Goal: Find specific fact: Find specific fact

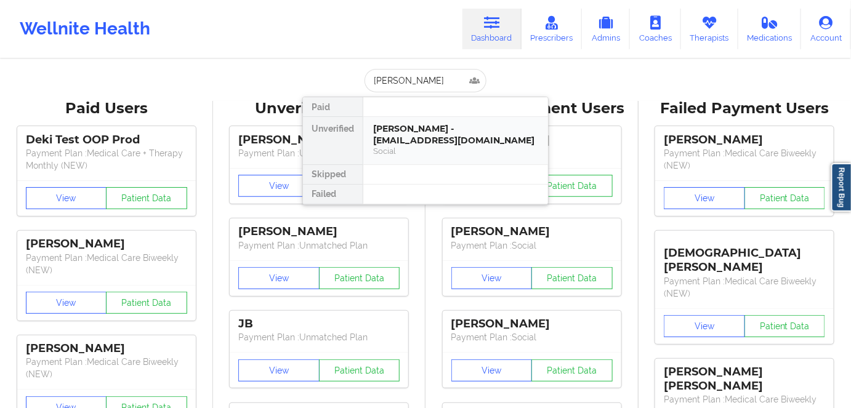
click at [438, 139] on div "[PERSON_NAME] - [EMAIL_ADDRESS][DOMAIN_NAME]" at bounding box center [455, 134] width 165 height 23
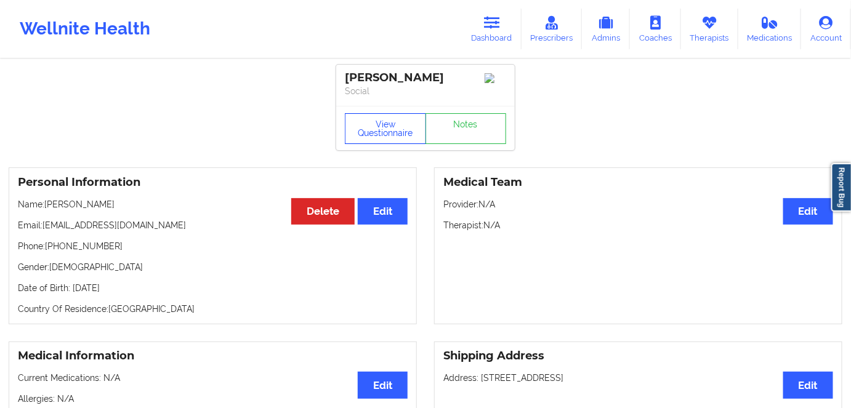
click at [403, 123] on button "View Questionnaire" at bounding box center [385, 128] width 81 height 31
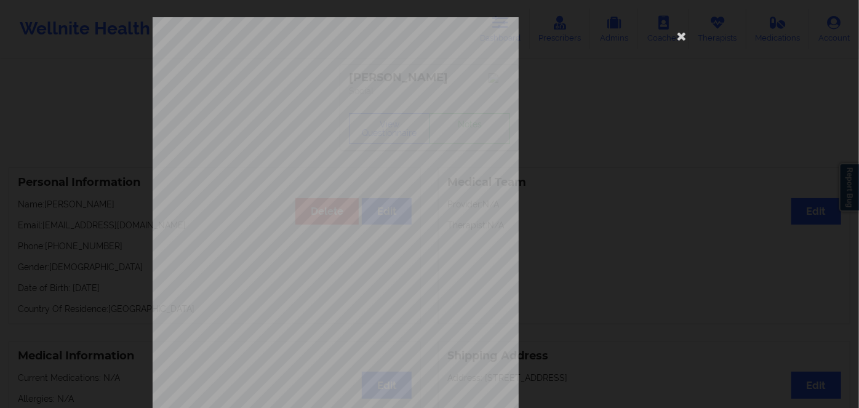
scroll to position [179, 0]
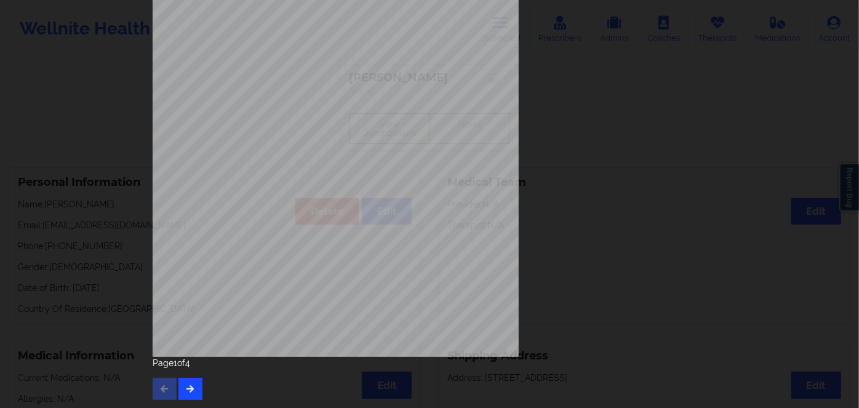
click at [188, 379] on div "Page 1 of 4" at bounding box center [430, 378] width 554 height 43
click at [185, 388] on icon "button" at bounding box center [190, 388] width 10 height 7
click at [190, 392] on icon "button" at bounding box center [190, 388] width 10 height 7
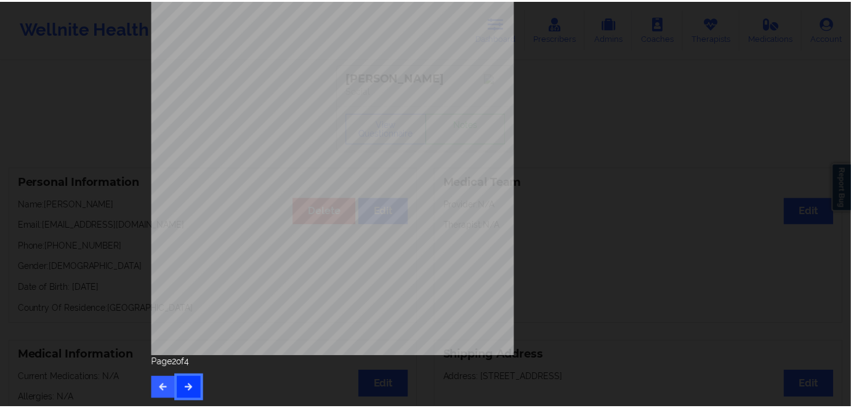
scroll to position [0, 0]
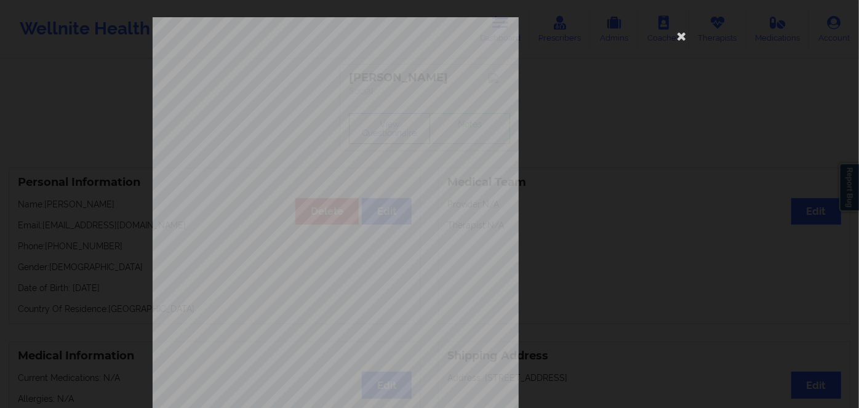
click at [295, 96] on span "CVOAN5113074" at bounding box center [302, 95] width 42 height 6
copy span "CVOAN5113074"
click at [679, 32] on icon at bounding box center [682, 36] width 20 height 20
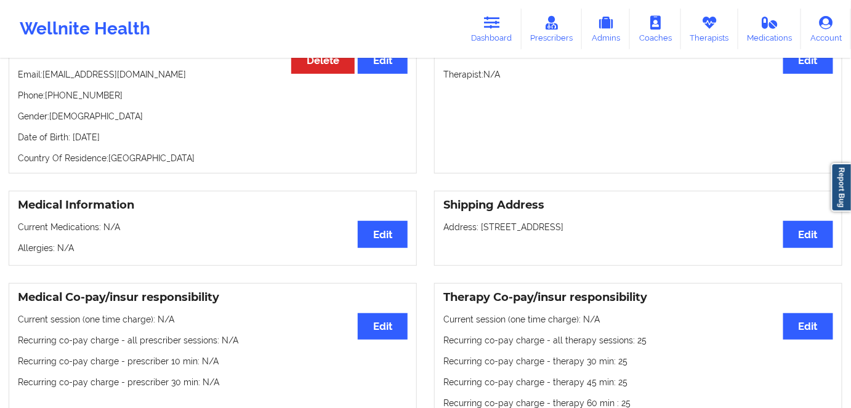
scroll to position [111, 0]
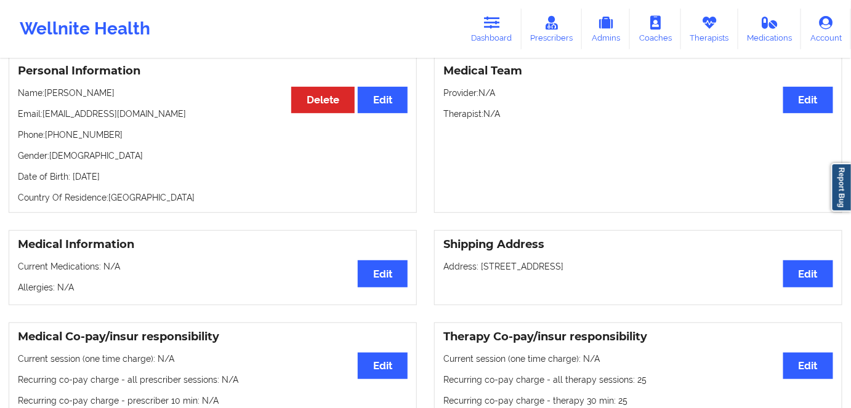
click at [131, 176] on p "Date of Birth: [DEMOGRAPHIC_DATA]" at bounding box center [213, 177] width 390 height 12
copy p "2001"
drag, startPoint x: 105, startPoint y: 89, endPoint x: 44, endPoint y: 81, distance: 60.9
click at [44, 81] on div "Personal Information Edit Delete Name: [PERSON_NAME] Email: [EMAIL_ADDRESS][DOM…" at bounding box center [213, 134] width 408 height 157
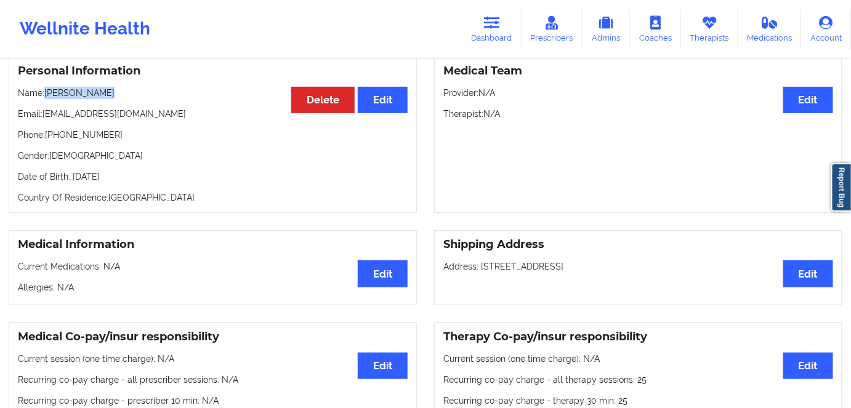
copy p "[PERSON_NAME]"
click at [486, 27] on icon at bounding box center [492, 23] width 16 height 14
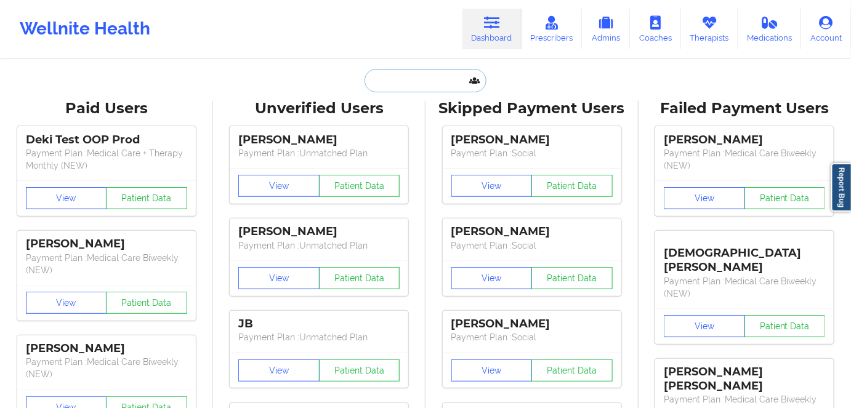
click at [428, 86] on input "text" at bounding box center [425, 80] width 122 height 23
paste input "[PERSON_NAME]"
type input "[PERSON_NAME]"
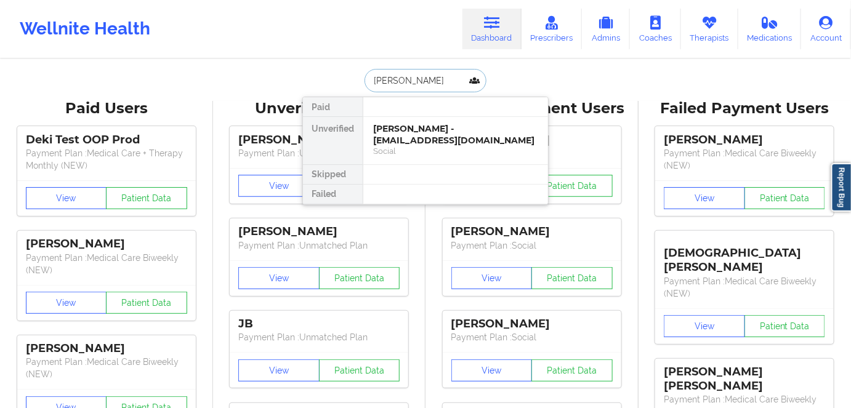
click at [454, 135] on div "[PERSON_NAME] - [EMAIL_ADDRESS][DOMAIN_NAME]" at bounding box center [455, 134] width 165 height 23
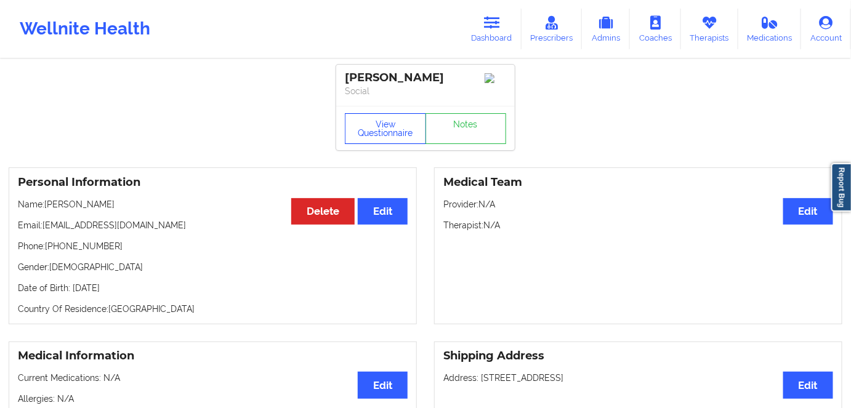
click at [396, 123] on button "View Questionnaire" at bounding box center [385, 128] width 81 height 31
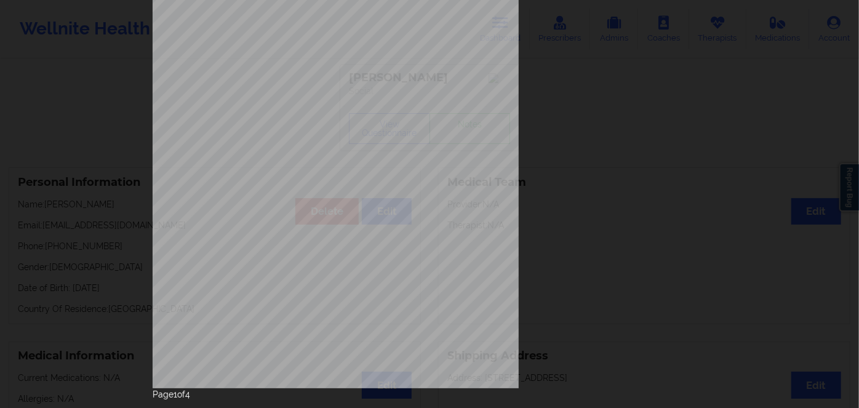
scroll to position [179, 0]
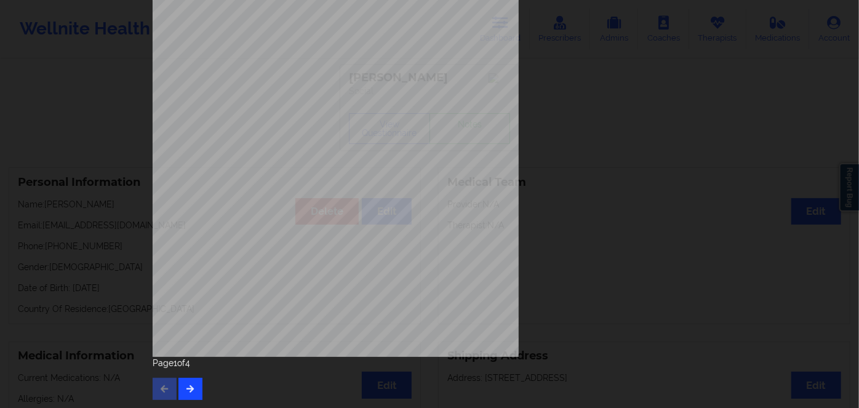
drag, startPoint x: 195, startPoint y: 404, endPoint x: 177, endPoint y: 399, distance: 18.5
click at [177, 399] on div "[STREET_ADDRESS] What state do you live in ? [US_STATE] Full Name [PERSON_NAME]…" at bounding box center [429, 119] width 571 height 579
click at [179, 395] on button "button" at bounding box center [191, 389] width 24 height 22
click at [192, 388] on icon "button" at bounding box center [190, 388] width 10 height 7
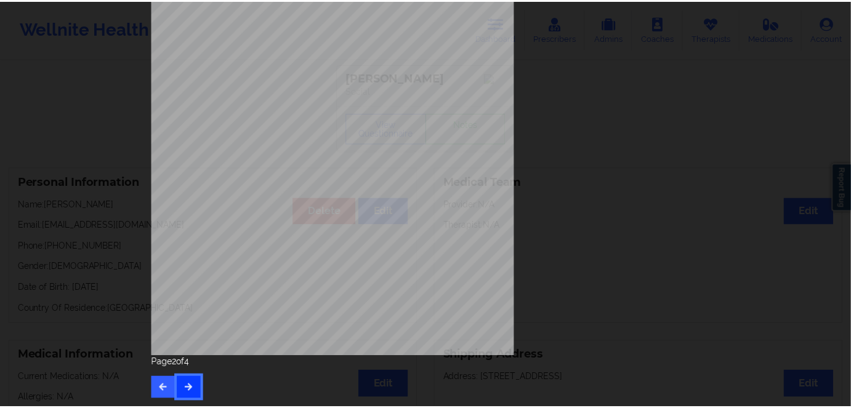
scroll to position [0, 0]
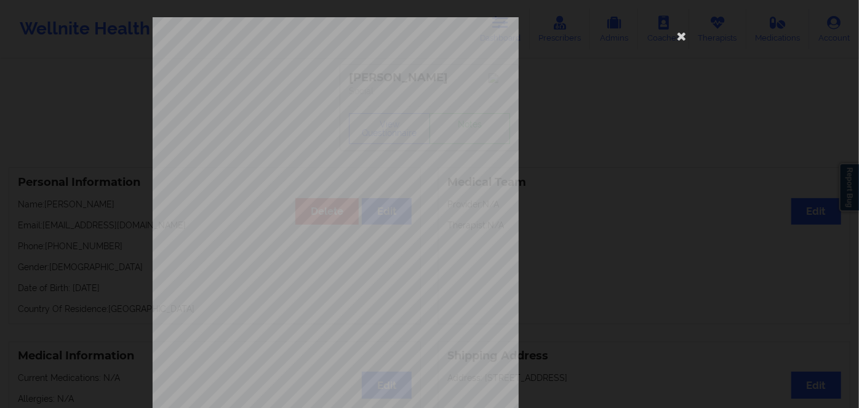
click at [291, 92] on span "KYH852M56410" at bounding box center [301, 95] width 41 height 6
copy span "KYH852M56410"
click at [678, 36] on icon at bounding box center [682, 36] width 20 height 20
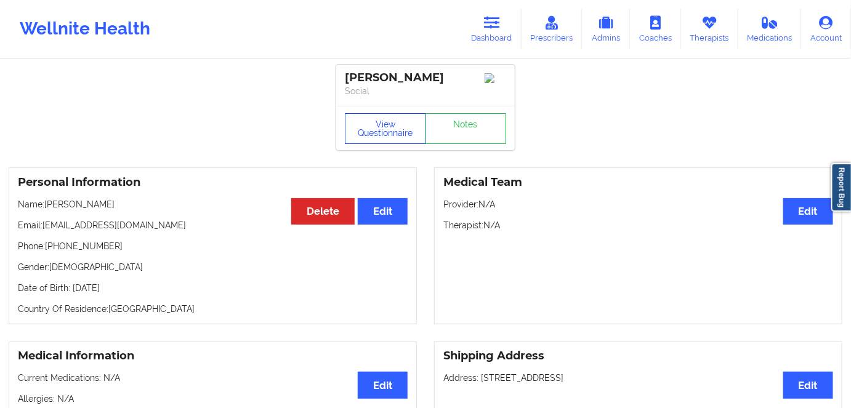
click at [374, 128] on button "View Questionnaire" at bounding box center [385, 128] width 81 height 31
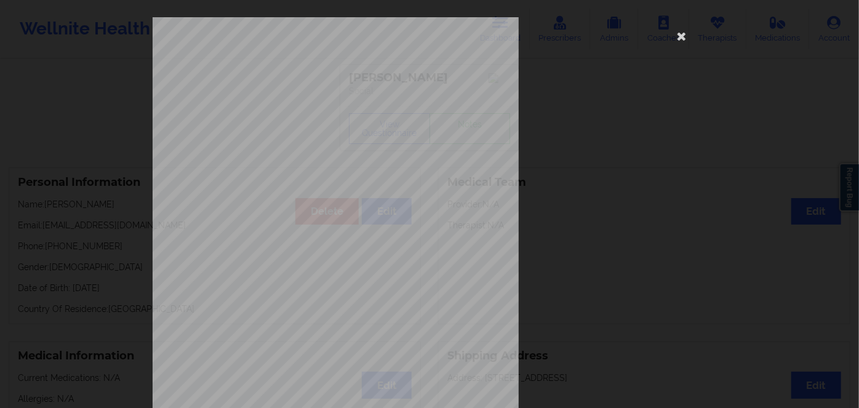
drag, startPoint x: 680, startPoint y: 41, endPoint x: 540, endPoint y: 0, distance: 146.3
click at [679, 40] on icon at bounding box center [682, 36] width 20 height 20
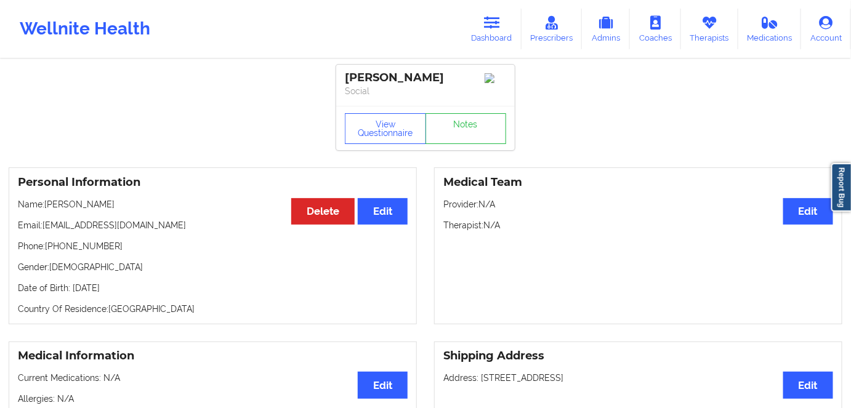
click at [137, 292] on p "Date of Birth: [DEMOGRAPHIC_DATA]" at bounding box center [213, 288] width 390 height 12
copy p "1978"
drag, startPoint x: 91, startPoint y: 203, endPoint x: 47, endPoint y: 202, distance: 44.3
click at [47, 202] on div "Personal Information Edit Delete Name: [PERSON_NAME] Email: [EMAIL_ADDRESS][DOM…" at bounding box center [213, 245] width 408 height 157
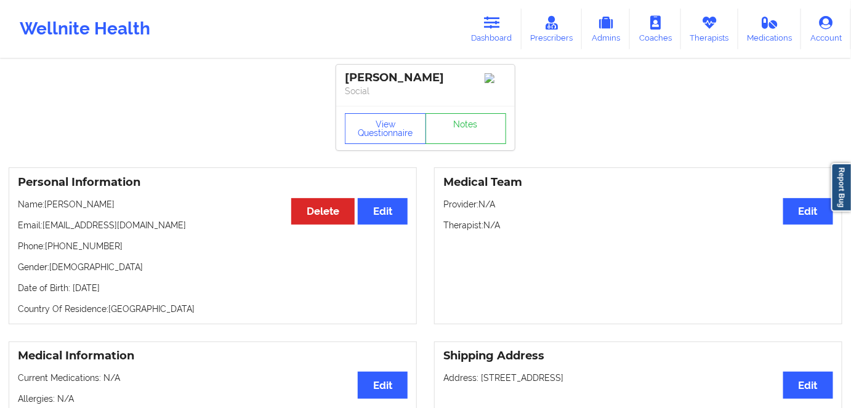
click at [94, 221] on div "Personal Information Edit Delete Name: [PERSON_NAME] Email: [EMAIL_ADDRESS][DOM…" at bounding box center [213, 245] width 408 height 157
drag, startPoint x: 101, startPoint y: 211, endPoint x: 46, endPoint y: 201, distance: 56.3
click at [46, 201] on div "Personal Information Edit Delete Name: [PERSON_NAME] Email: [EMAIL_ADDRESS][DOM…" at bounding box center [213, 245] width 408 height 157
copy p "[PERSON_NAME]"
click at [506, 16] on link "Dashboard" at bounding box center [491, 29] width 59 height 41
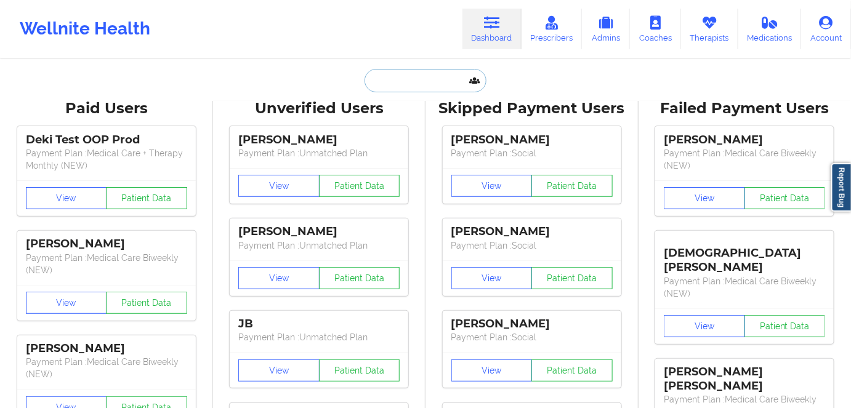
click at [432, 81] on input "text" at bounding box center [425, 80] width 122 height 23
paste input "[PERSON_NAME]"
type input "[PERSON_NAME]"
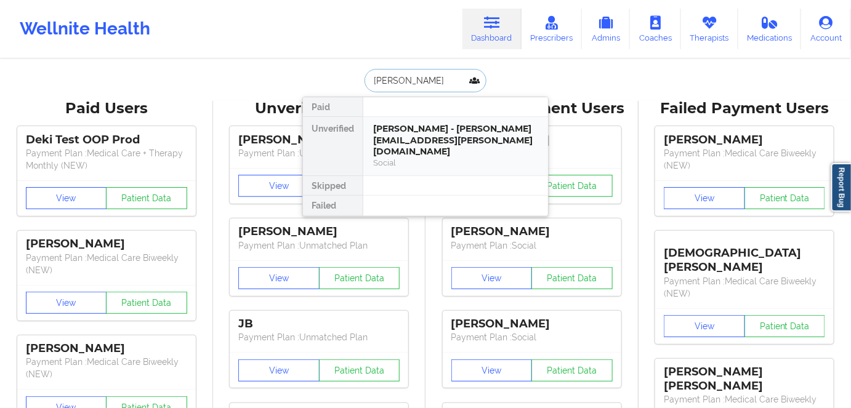
click at [449, 158] on div "Social" at bounding box center [455, 163] width 165 height 10
